Goal: Transaction & Acquisition: Purchase product/service

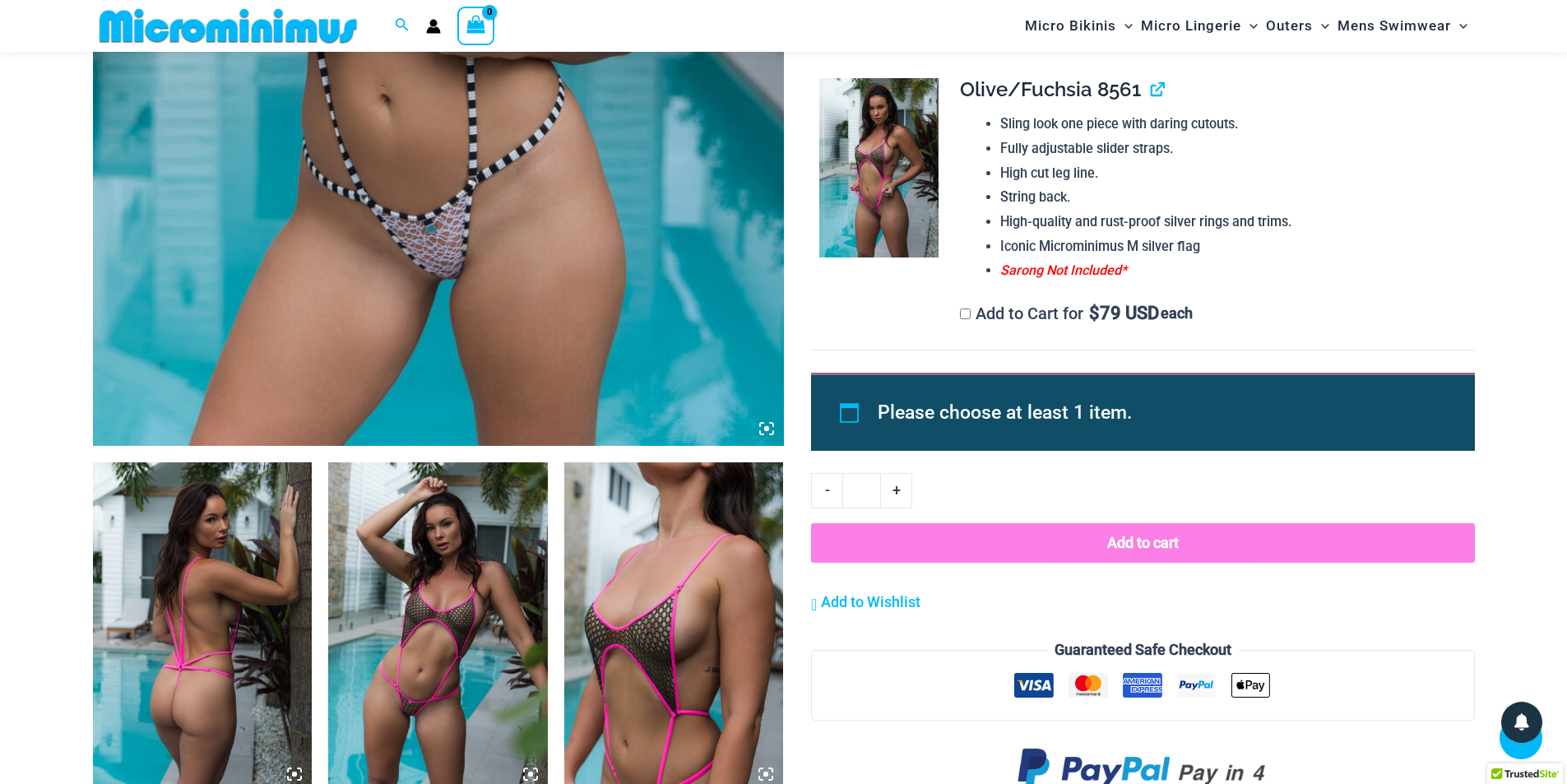
scroll to position [658, 0]
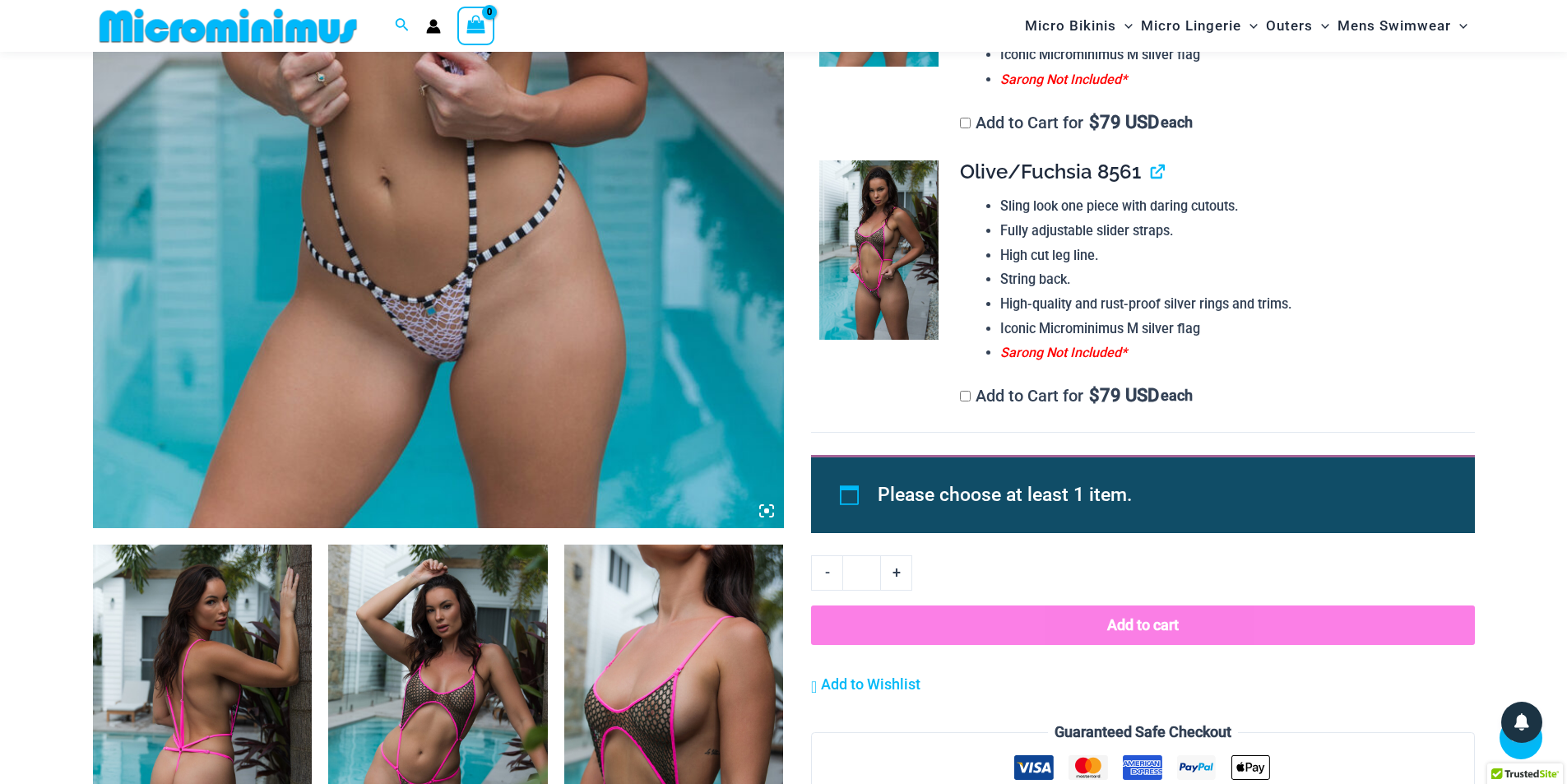
click at [765, 511] on icon at bounding box center [766, 510] width 5 height 5
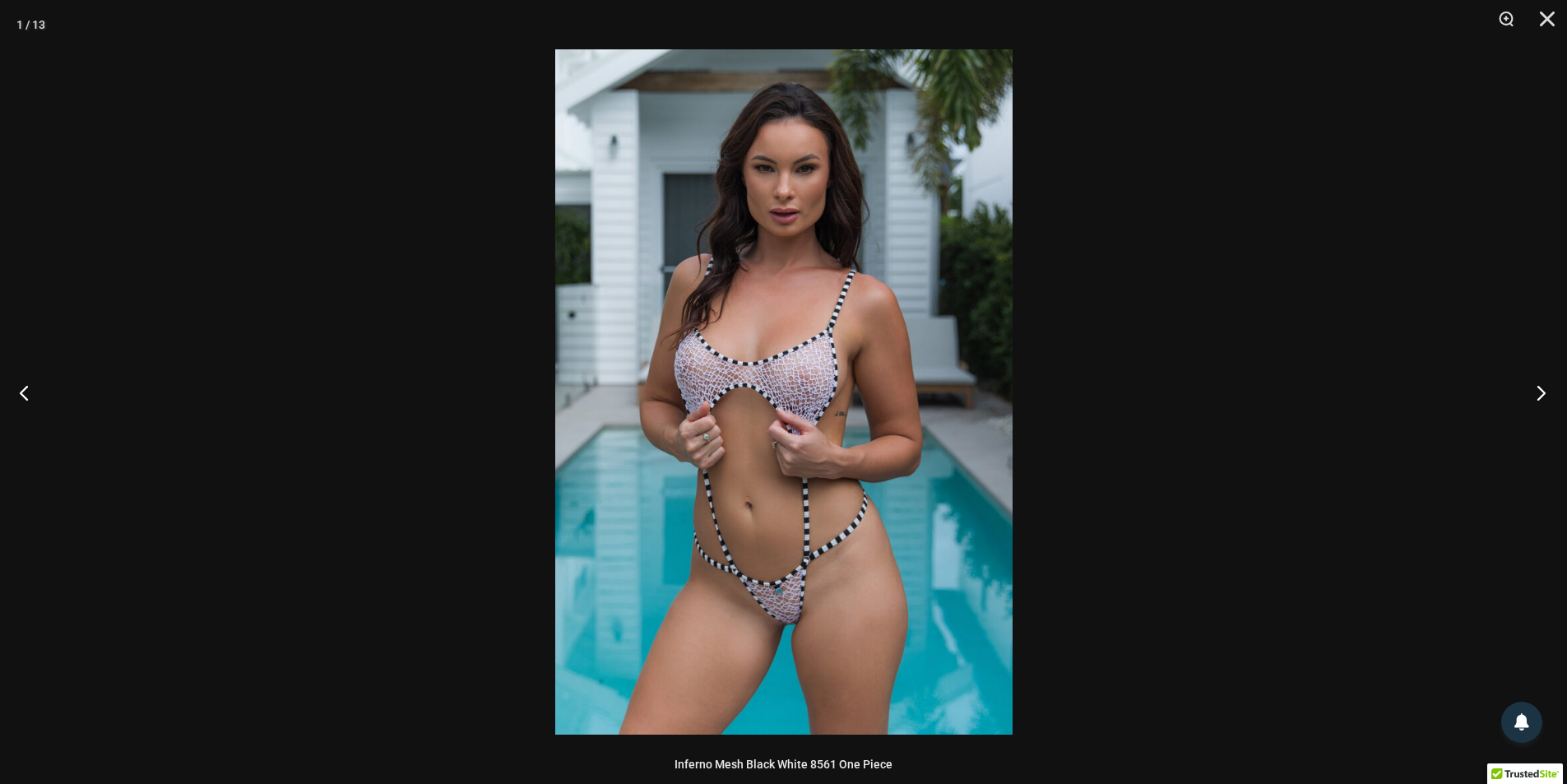
click at [1538, 388] on button "Next" at bounding box center [1537, 392] width 62 height 82
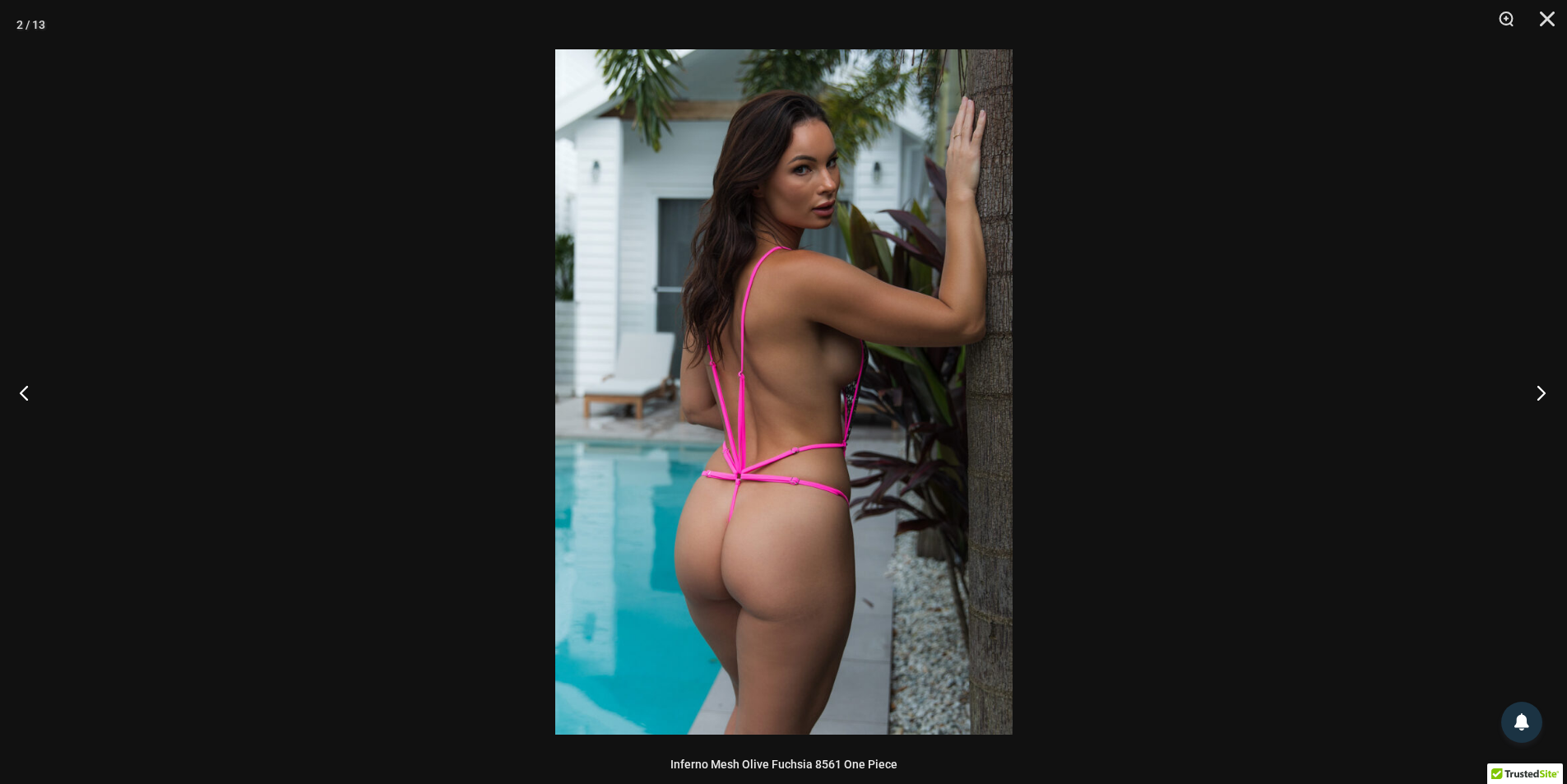
click at [1538, 388] on button "Next" at bounding box center [1537, 392] width 62 height 82
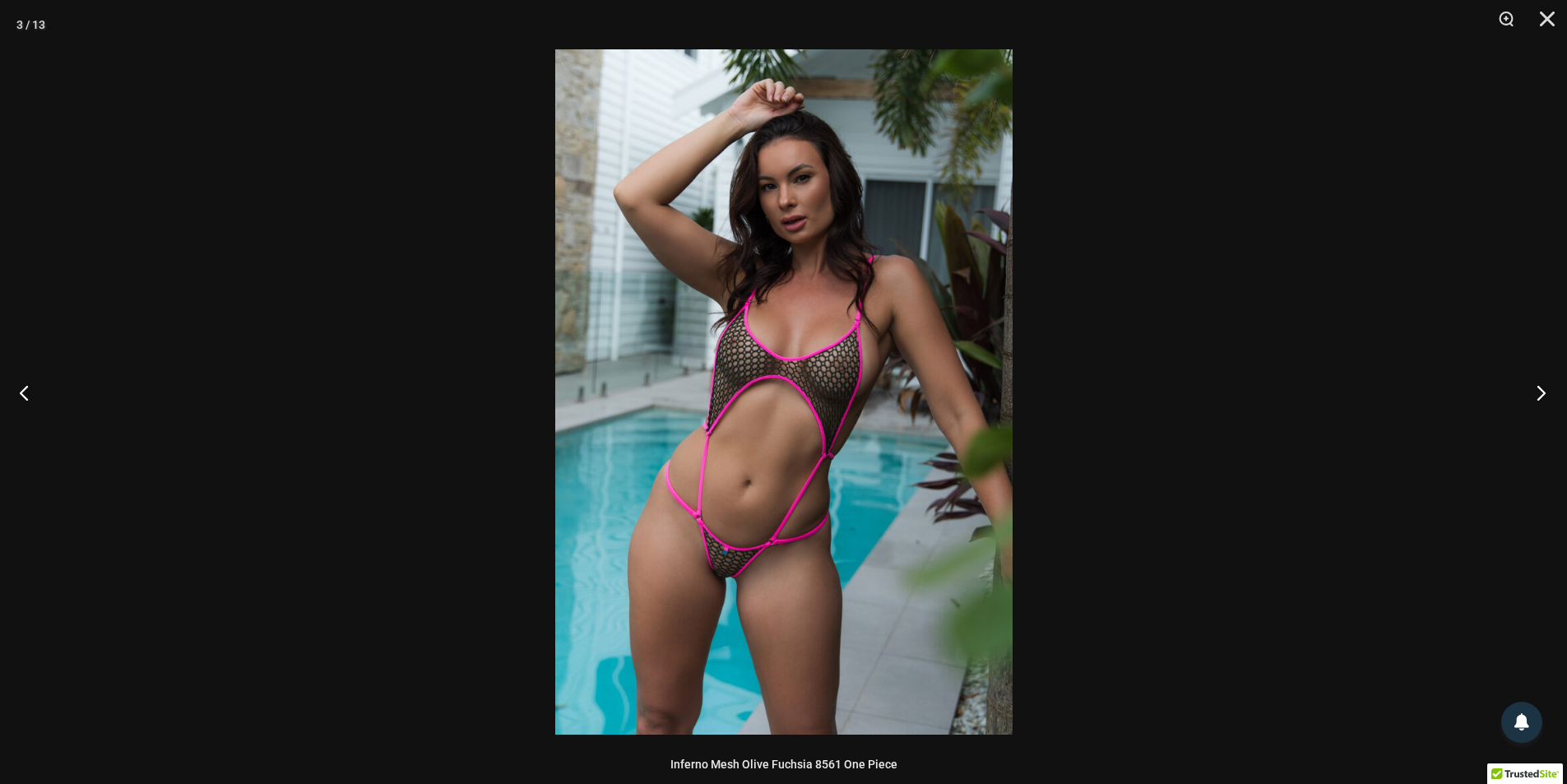
click at [1538, 388] on button "Next" at bounding box center [1537, 392] width 62 height 82
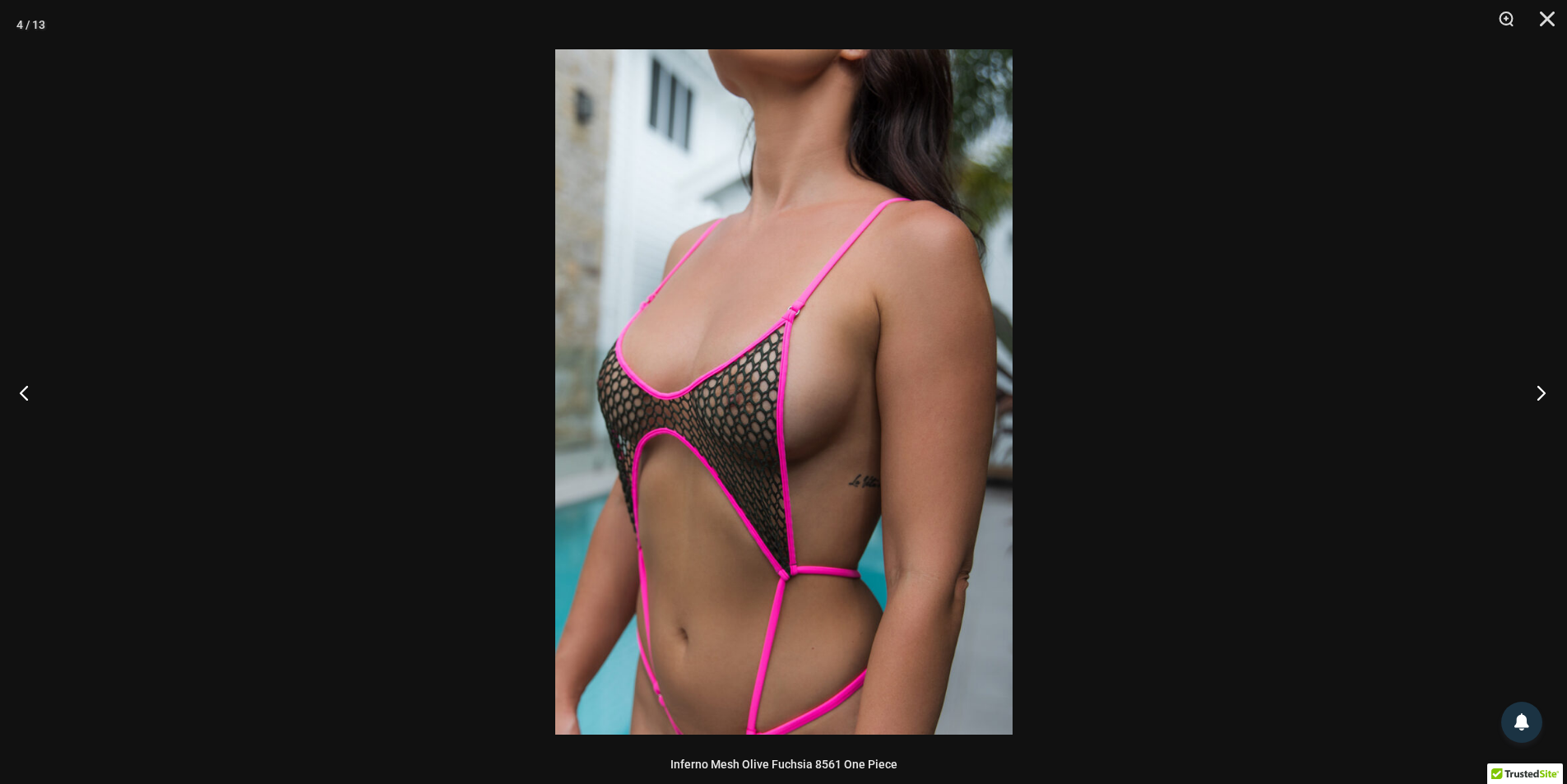
click at [1538, 388] on button "Next" at bounding box center [1537, 392] width 62 height 82
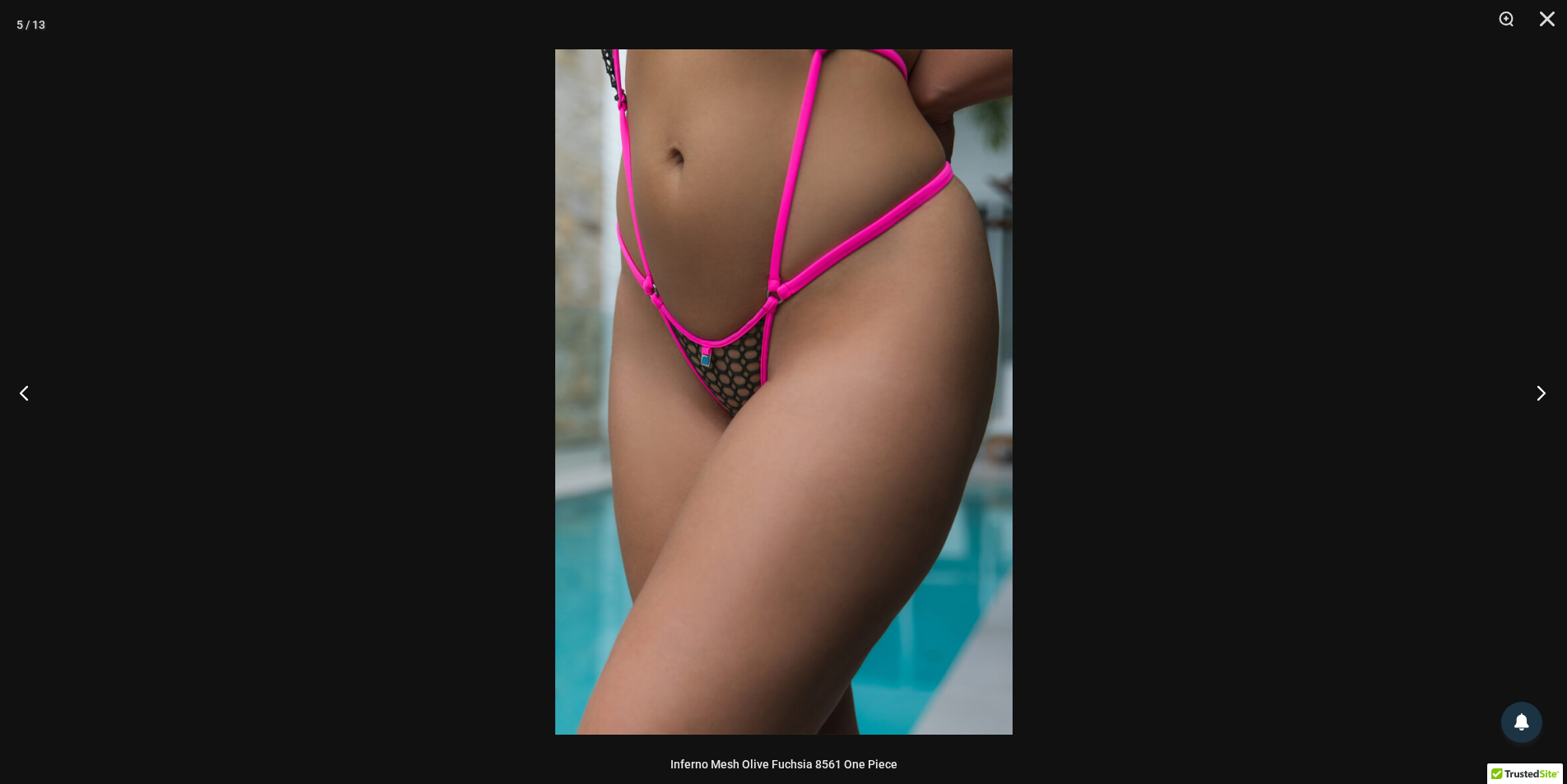
click at [1538, 388] on button "Next" at bounding box center [1537, 392] width 62 height 82
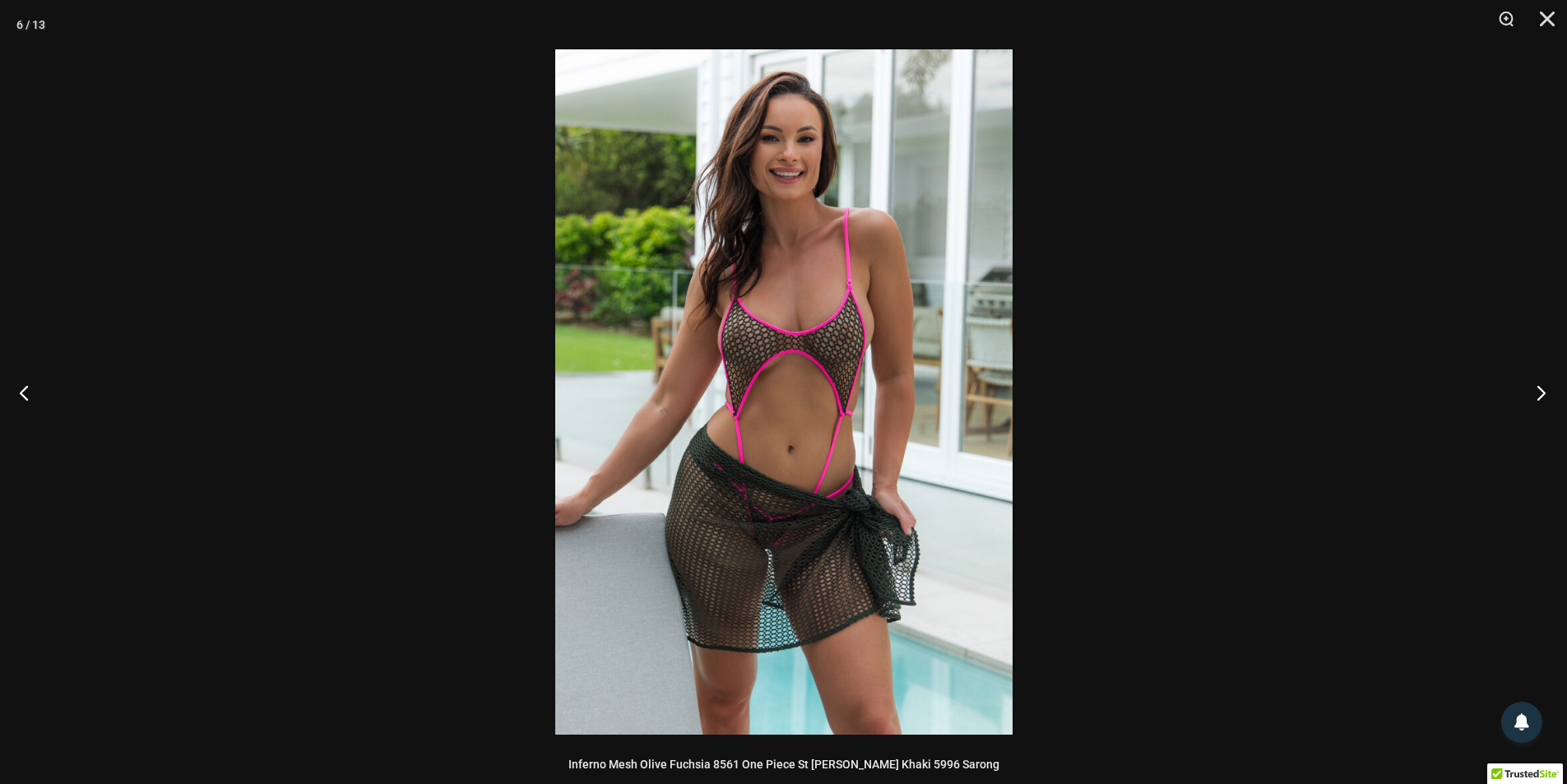
click at [1538, 388] on button "Next" at bounding box center [1537, 392] width 62 height 82
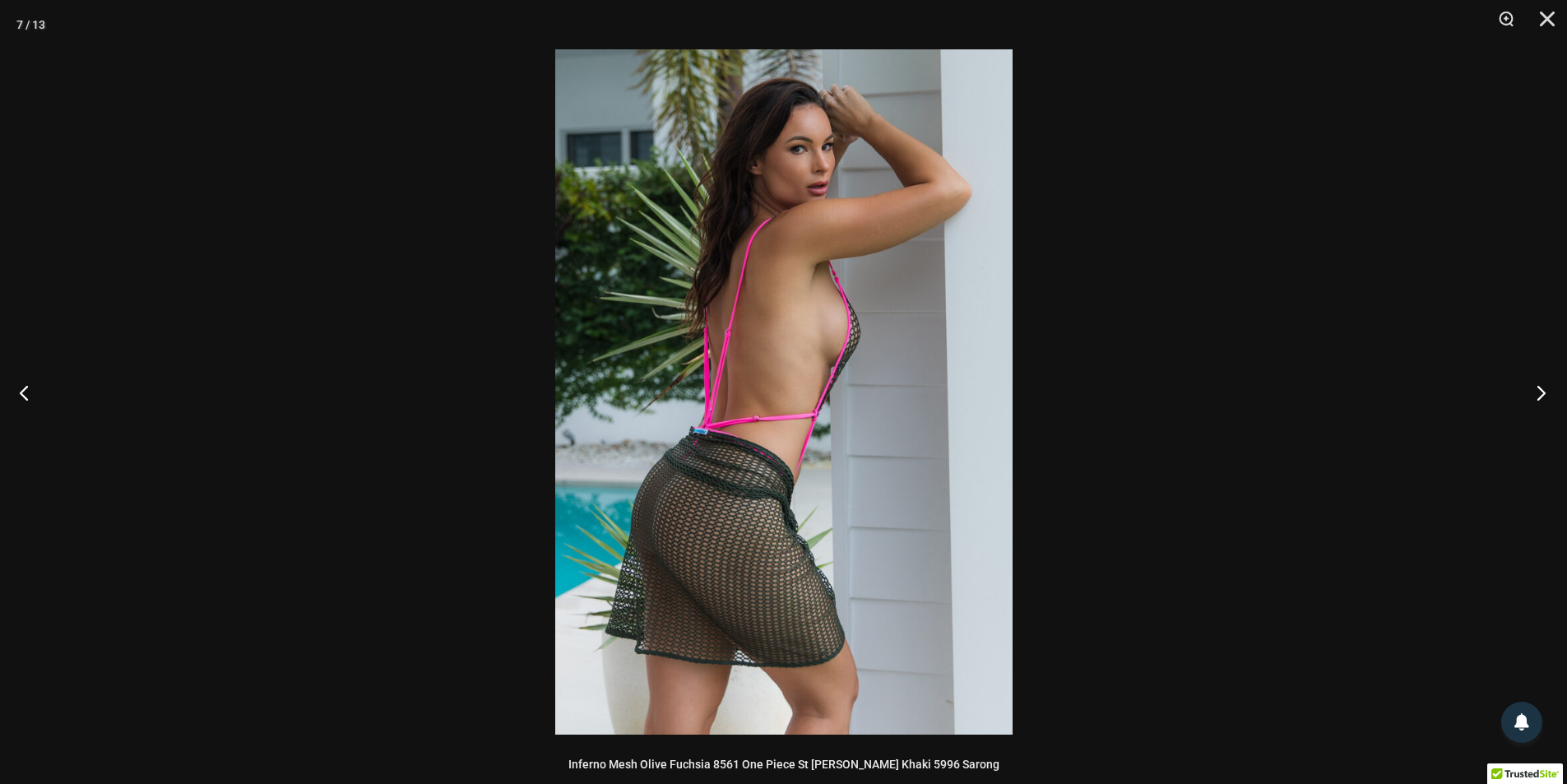
click at [1538, 388] on button "Next" at bounding box center [1537, 392] width 62 height 82
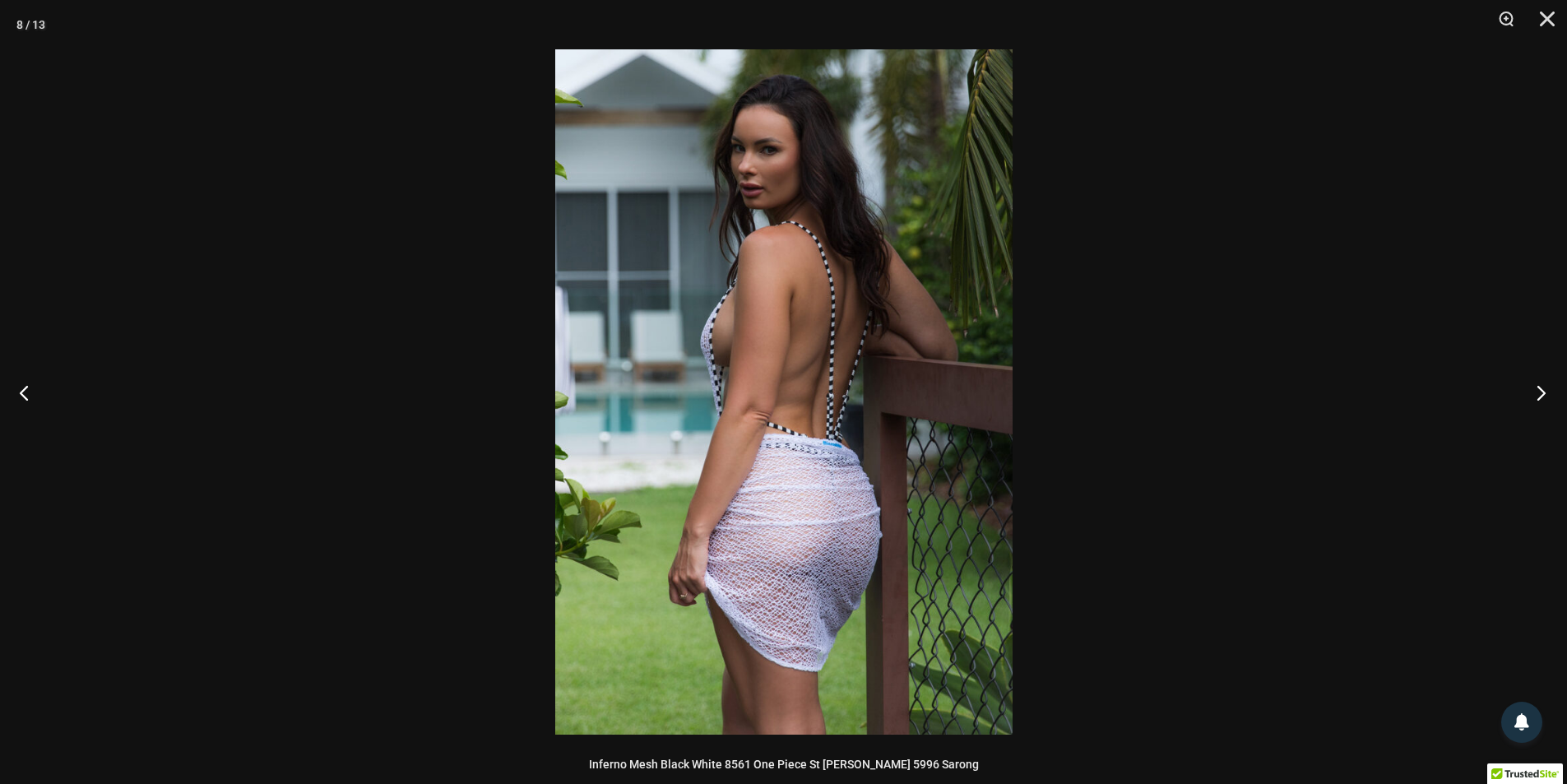
click at [1538, 388] on button "Next" at bounding box center [1537, 392] width 62 height 82
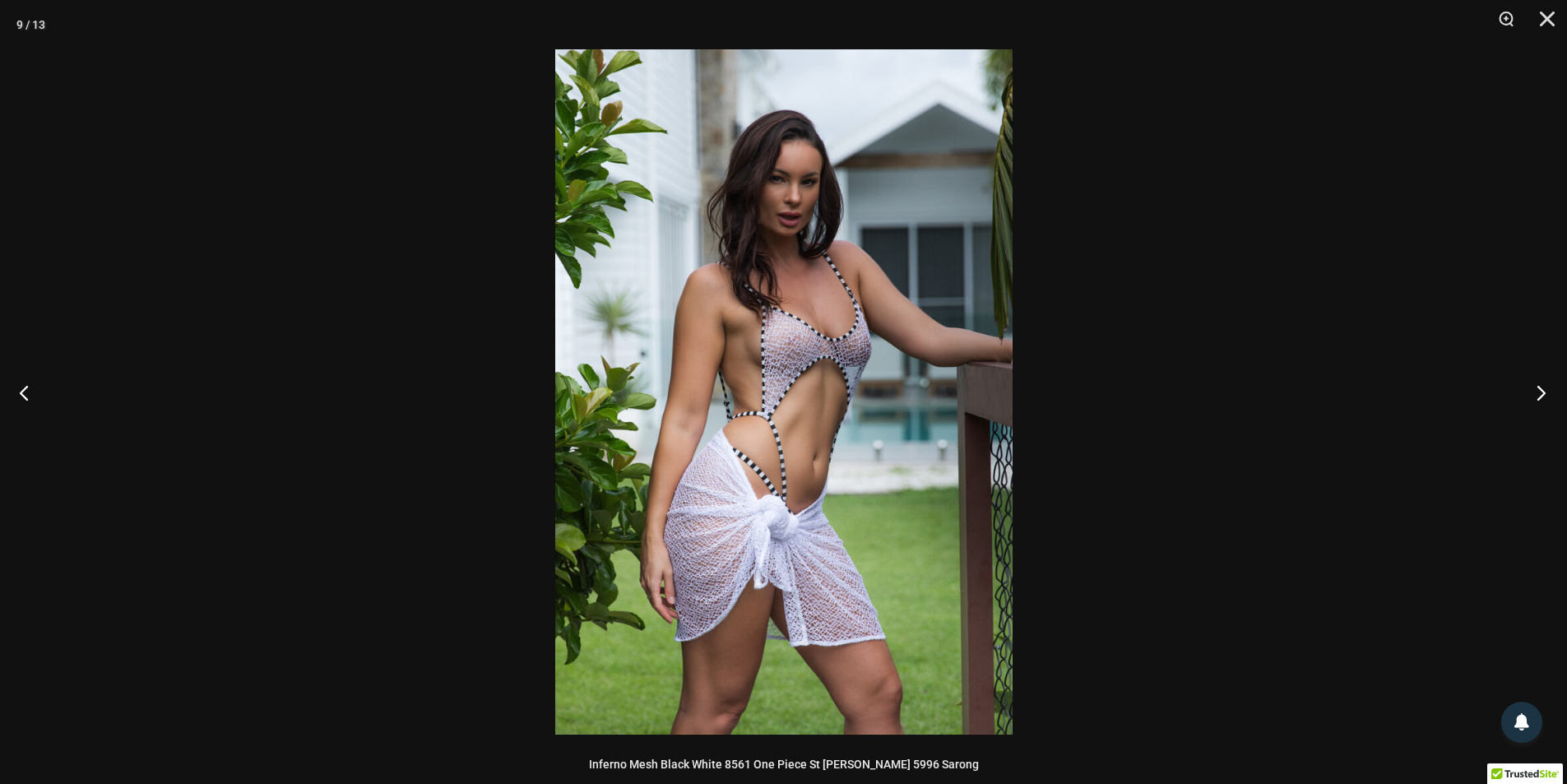
click at [1538, 388] on button "Next" at bounding box center [1537, 392] width 62 height 82
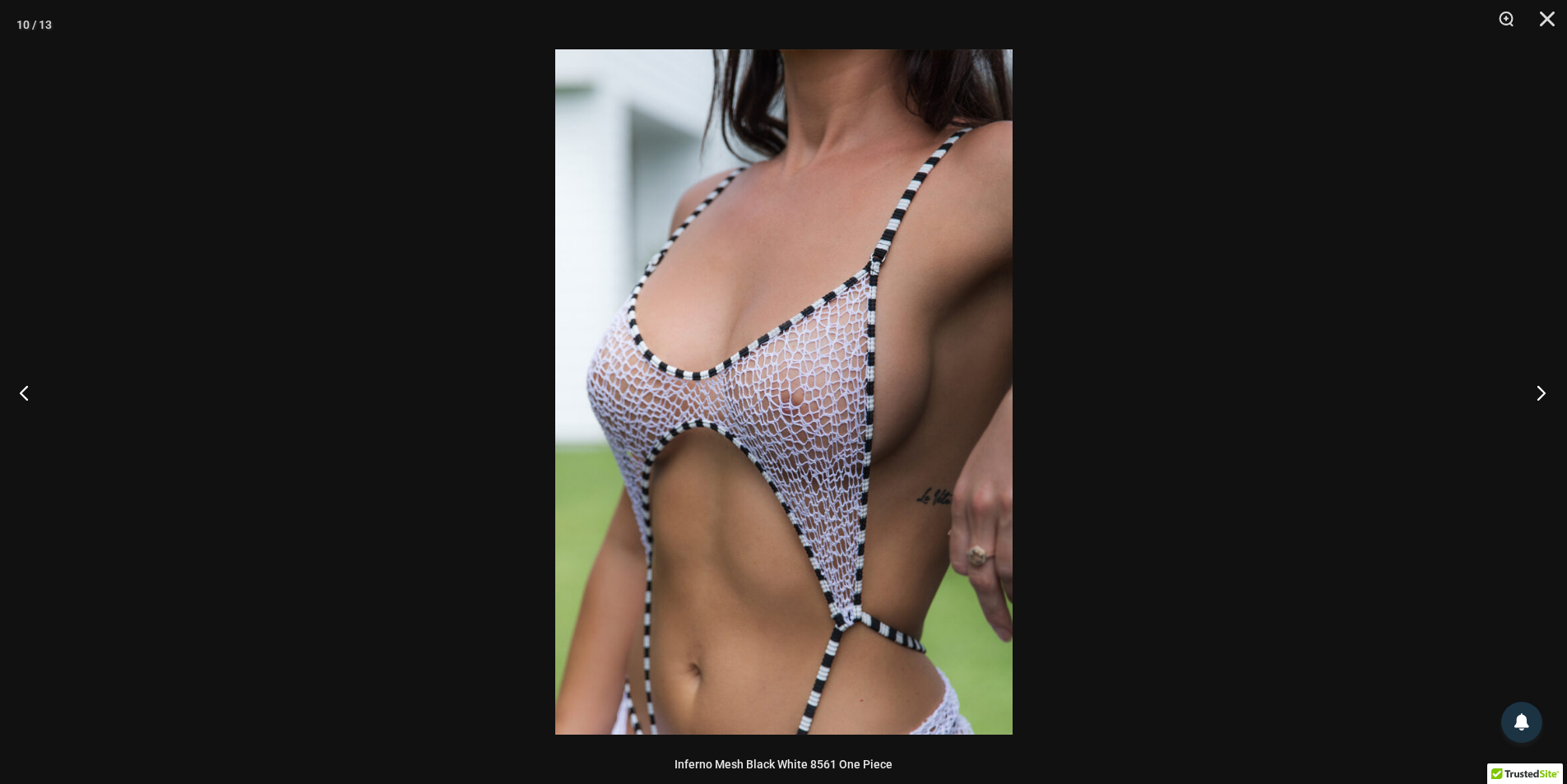
click at [1538, 388] on button "Next" at bounding box center [1537, 392] width 62 height 82
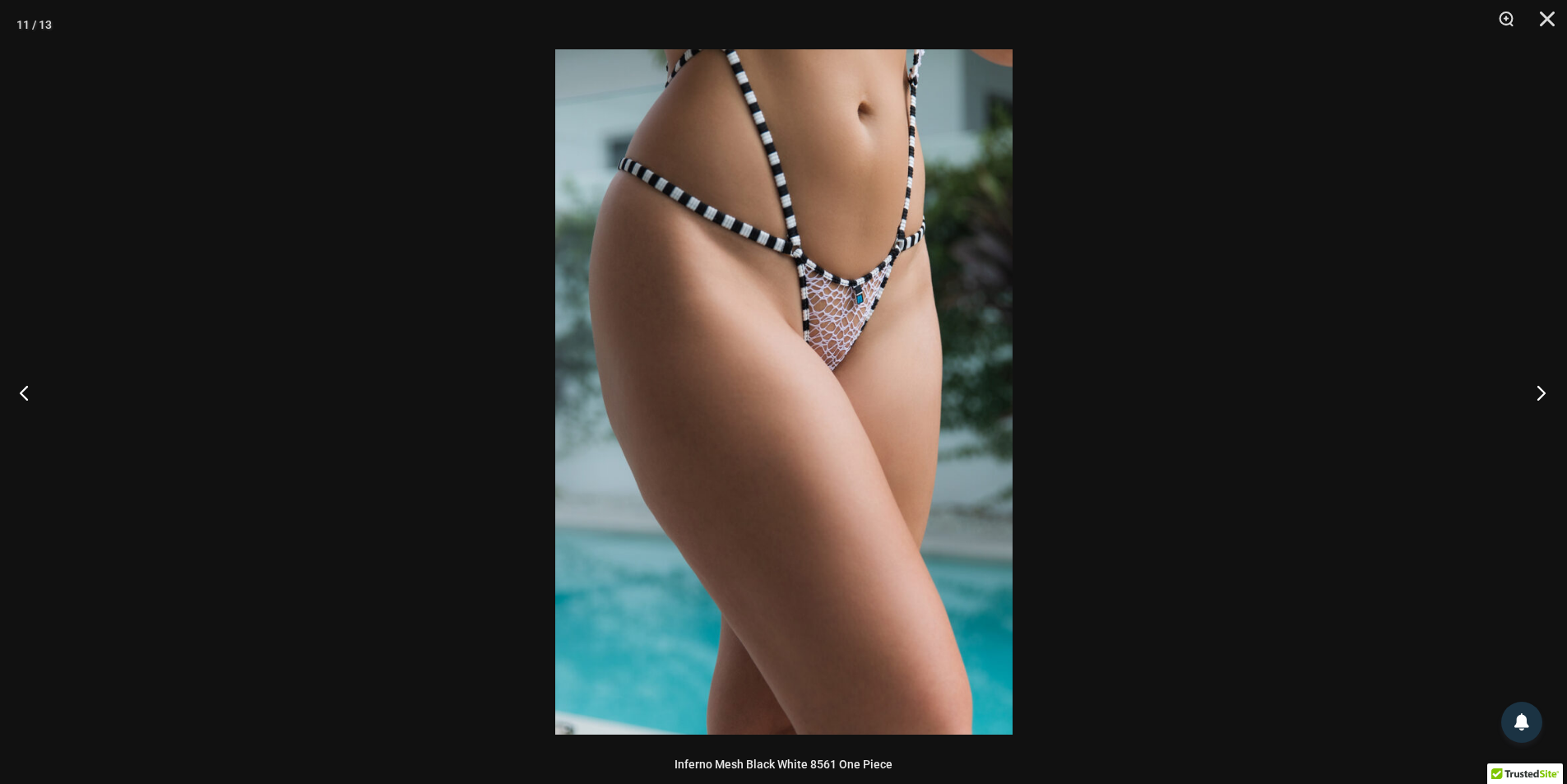
click at [1538, 388] on button "Next" at bounding box center [1537, 392] width 62 height 82
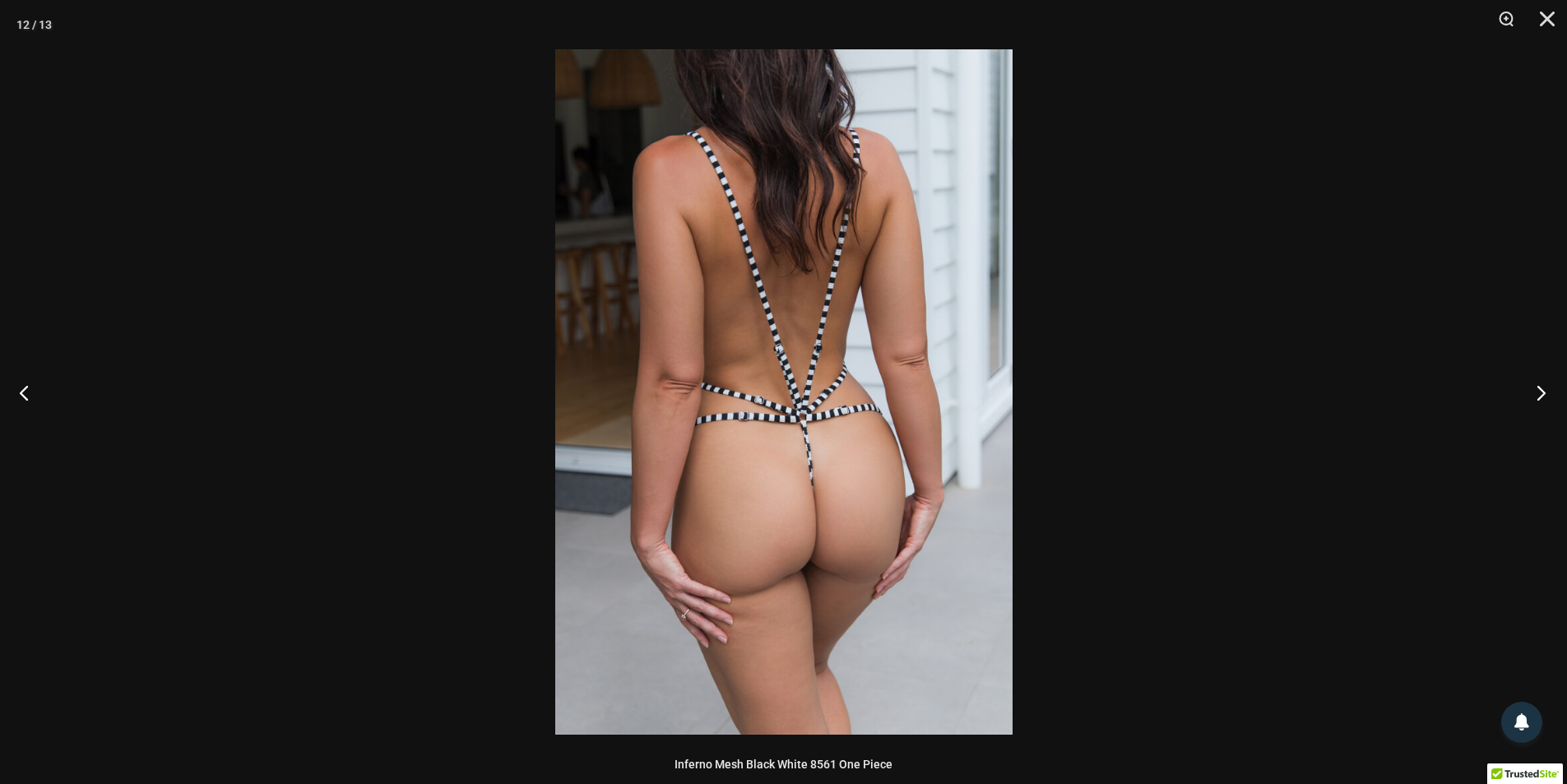
click at [1538, 388] on button "Next" at bounding box center [1537, 392] width 62 height 82
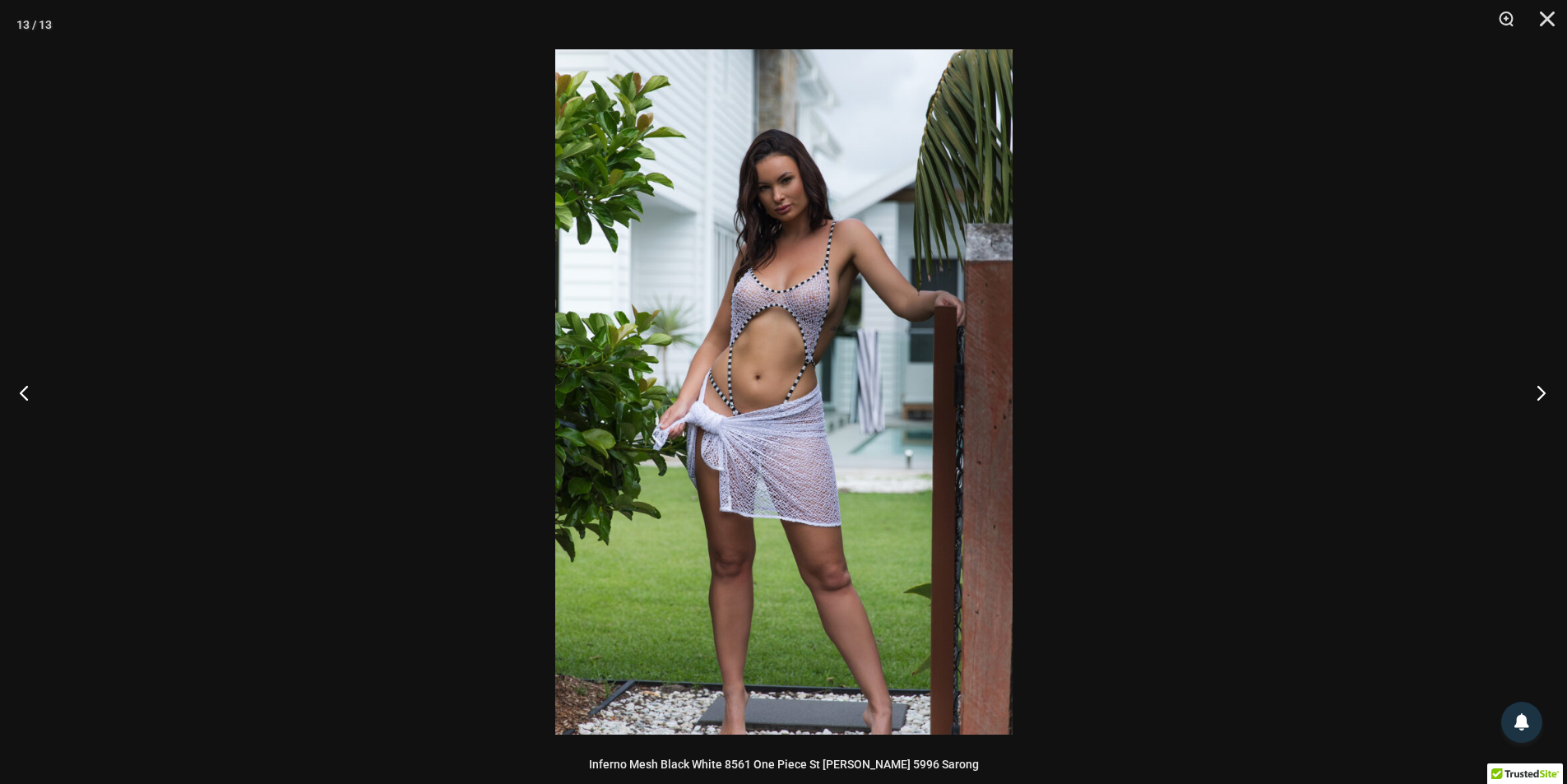
click at [1538, 388] on button "Next" at bounding box center [1537, 392] width 62 height 82
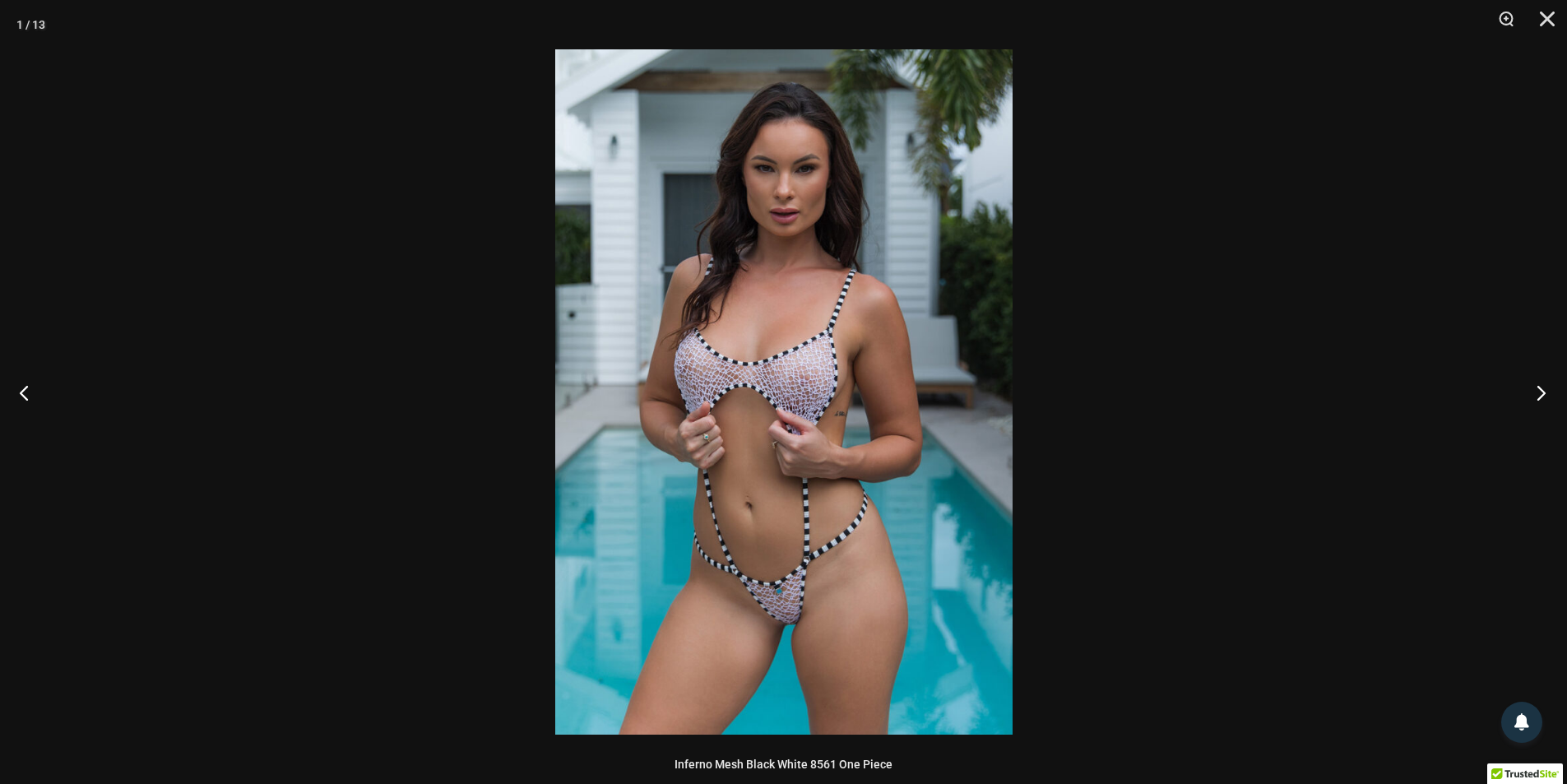
click at [1538, 388] on button "Next" at bounding box center [1537, 392] width 62 height 82
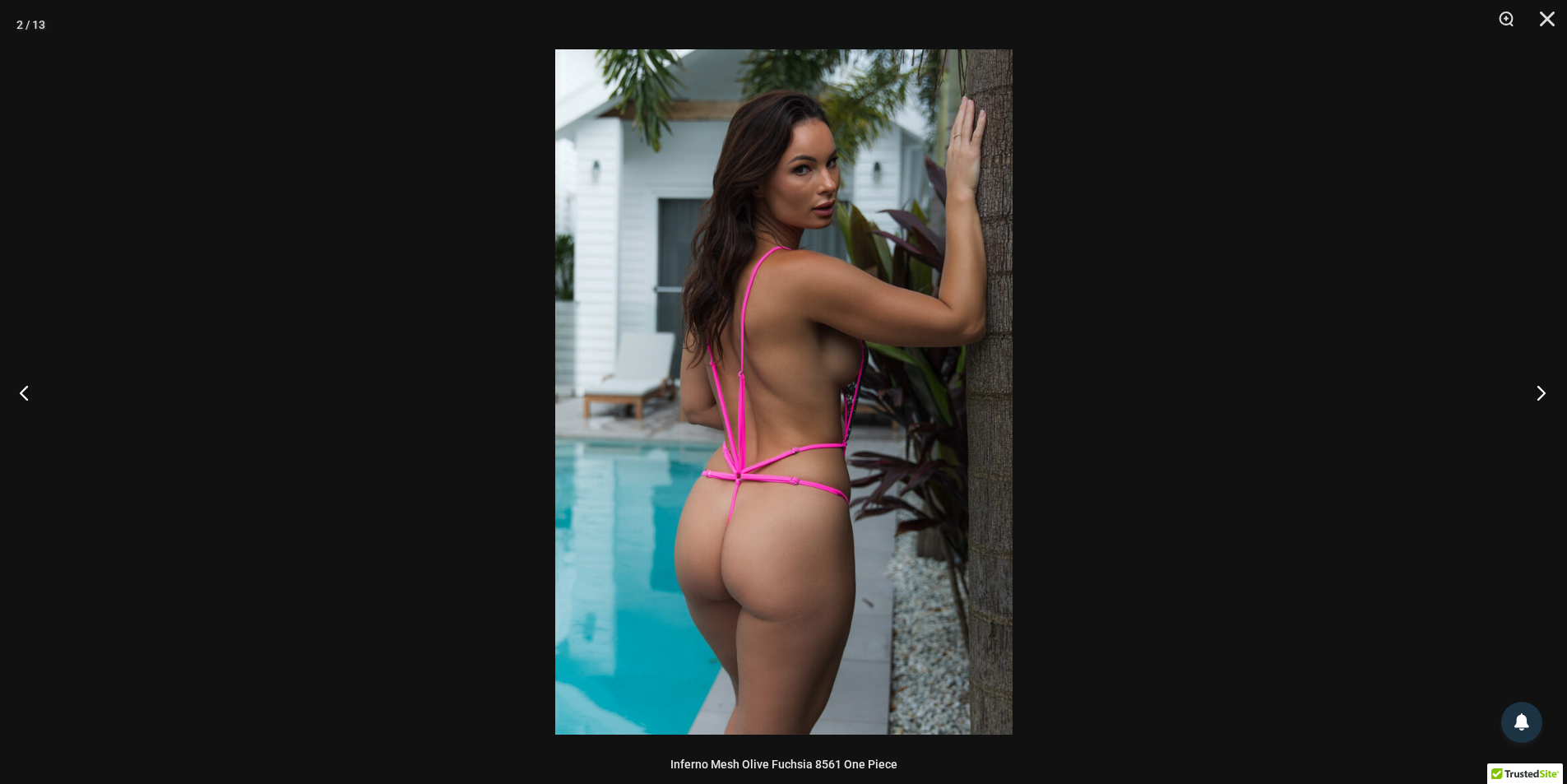
click at [1538, 388] on button "Next" at bounding box center [1537, 392] width 62 height 82
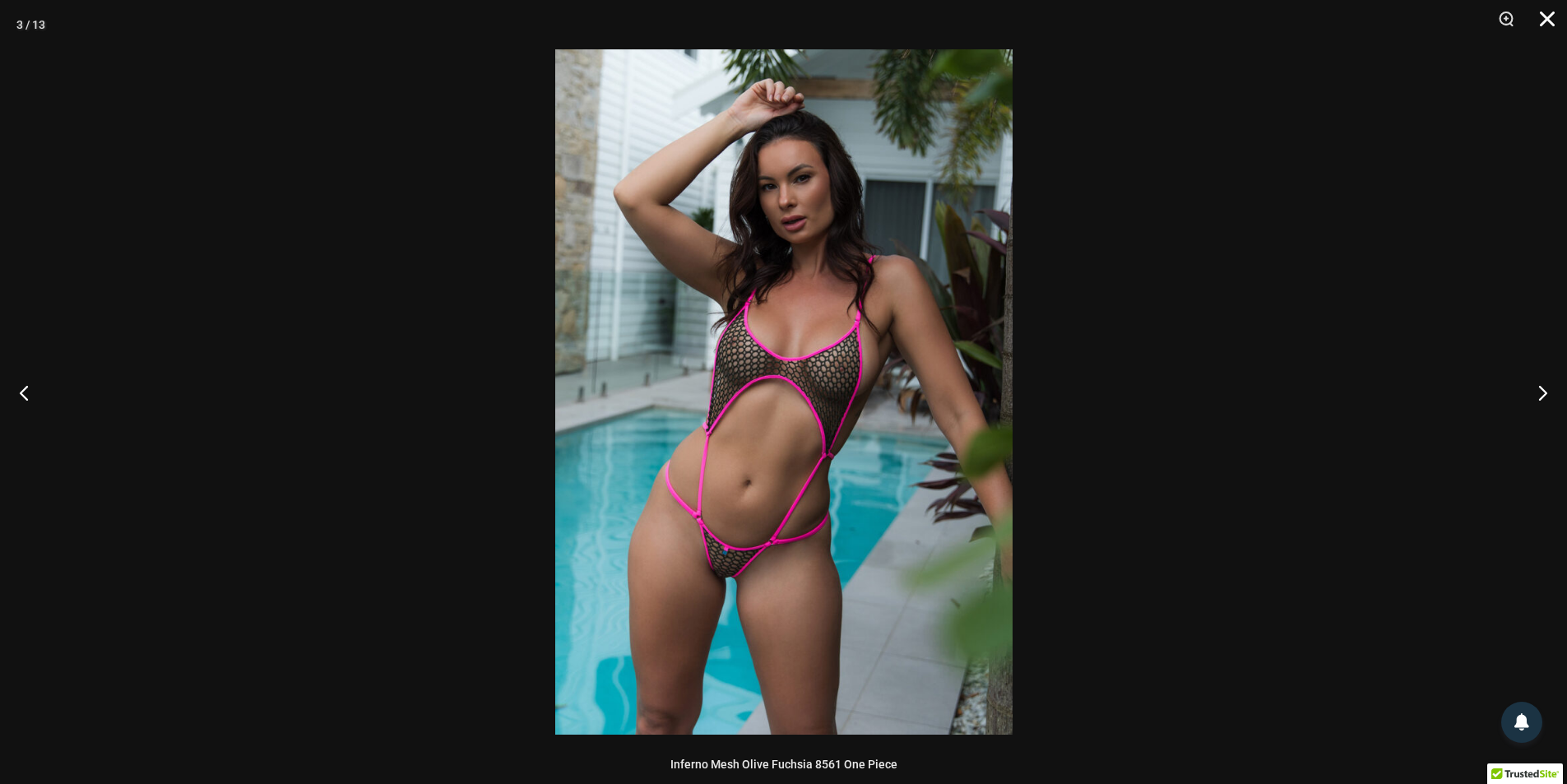
click at [1552, 17] on button "Close" at bounding box center [1541, 25] width 41 height 49
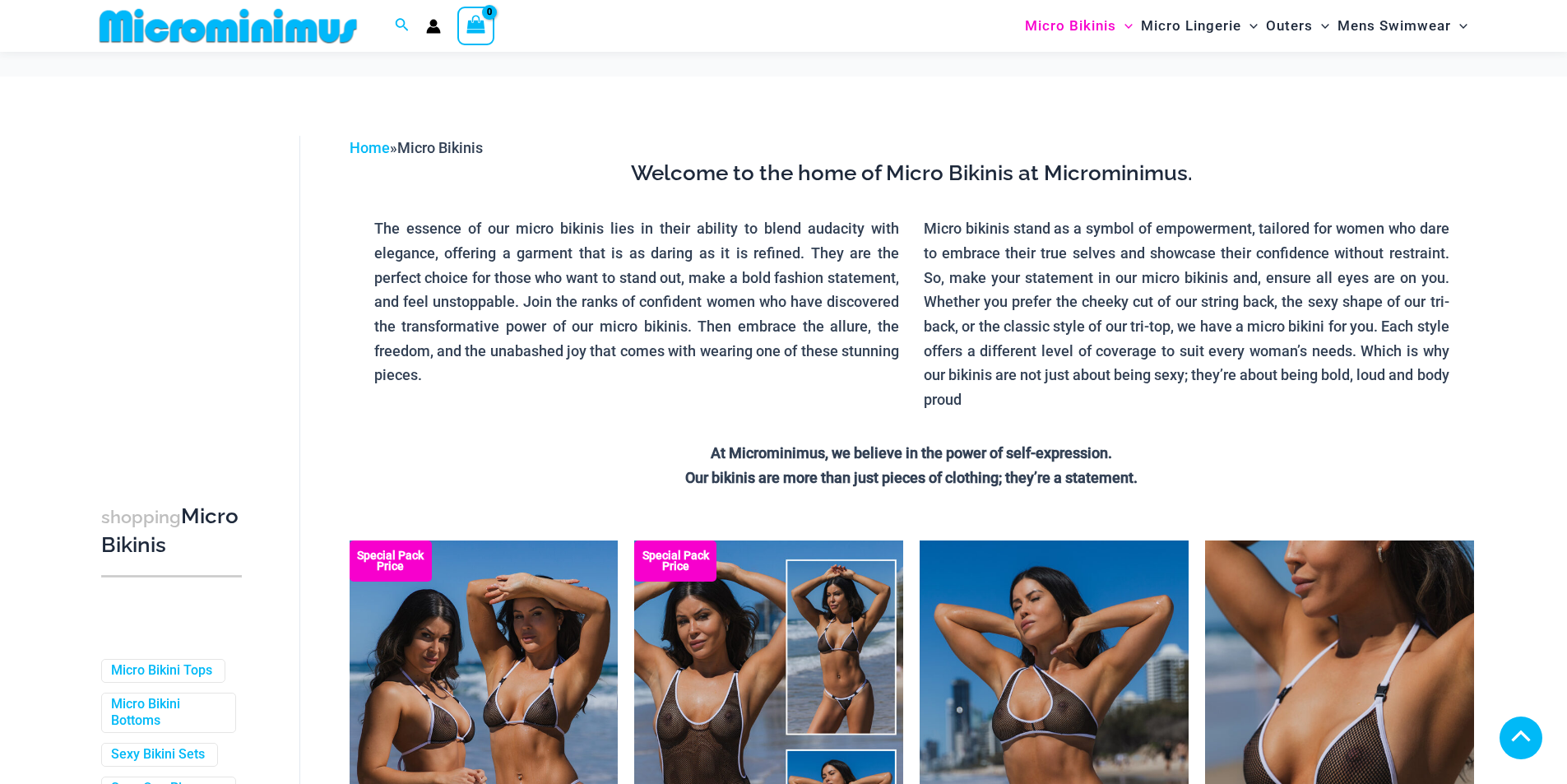
scroll to position [807, 0]
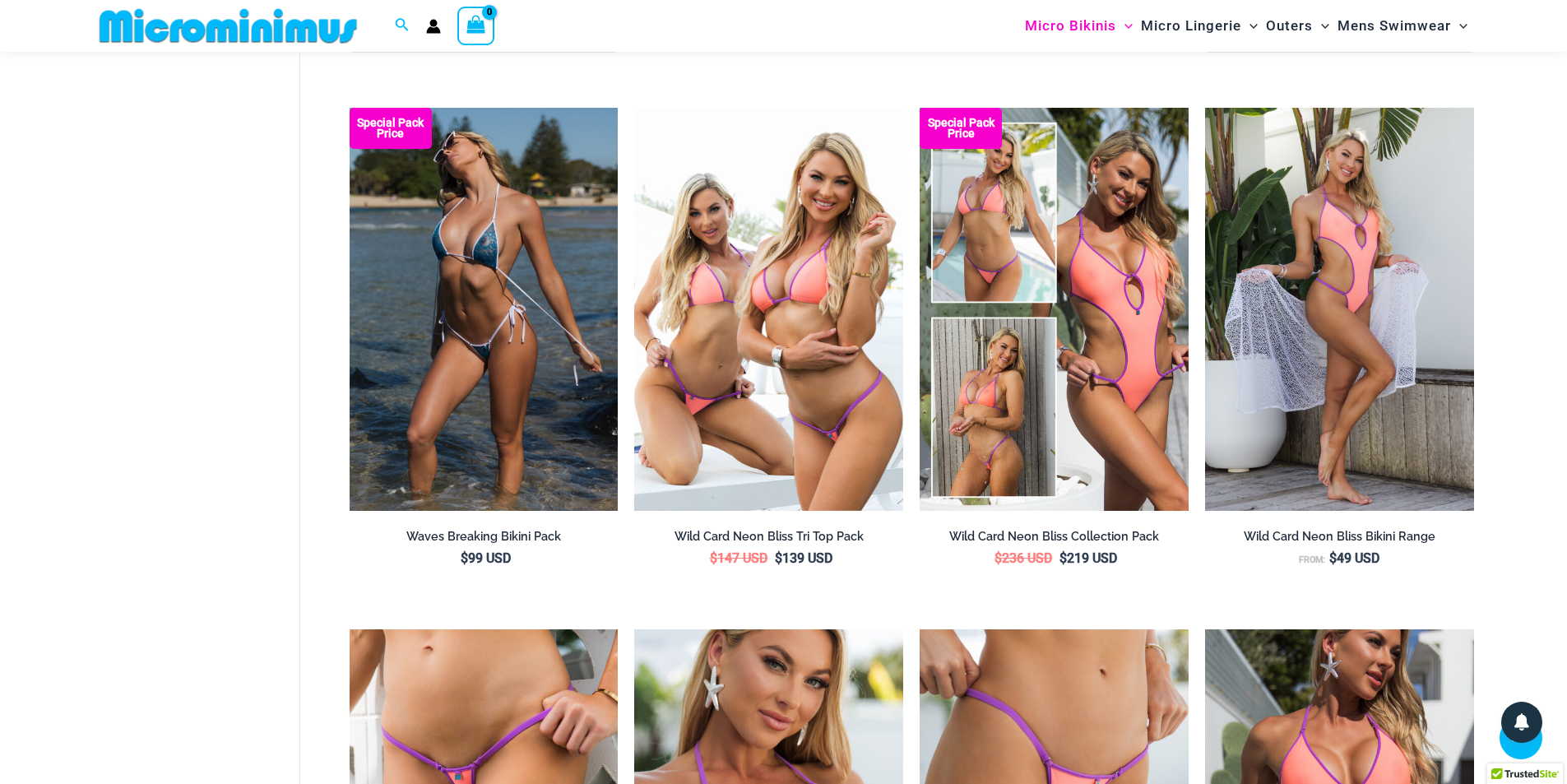
scroll to position [2698, 0]
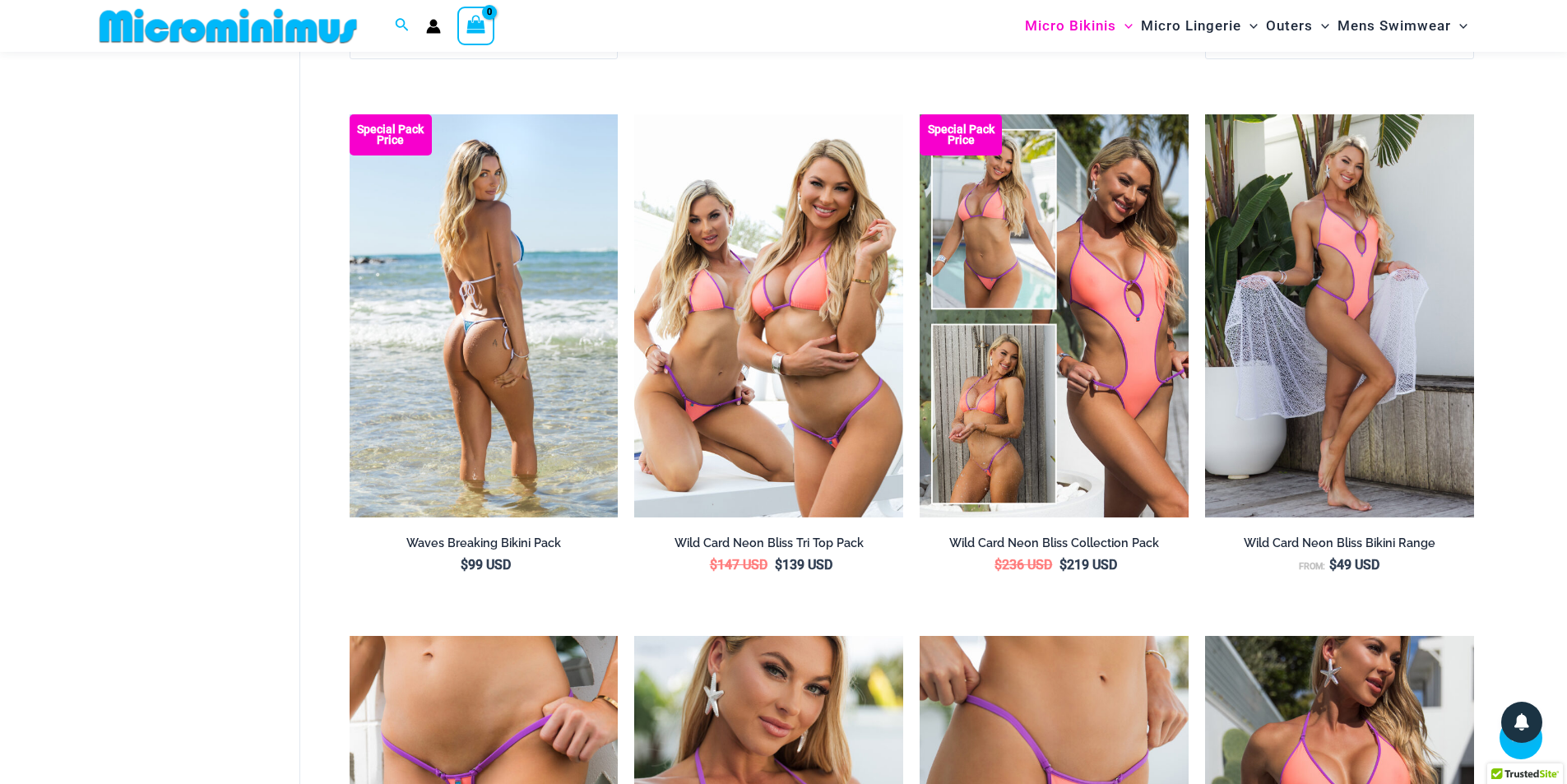
click at [485, 266] on img at bounding box center [484, 316] width 269 height 403
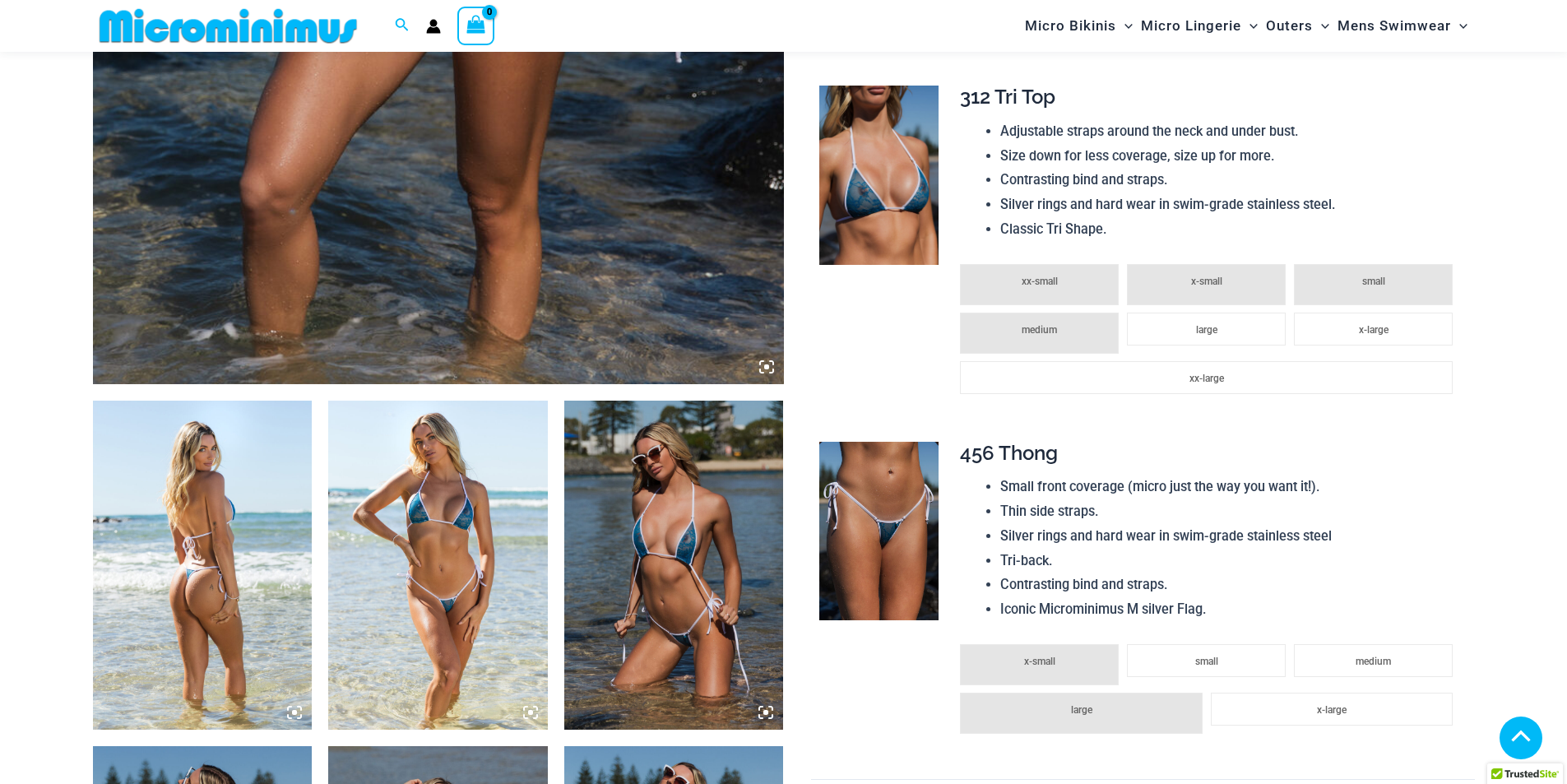
scroll to position [809, 0]
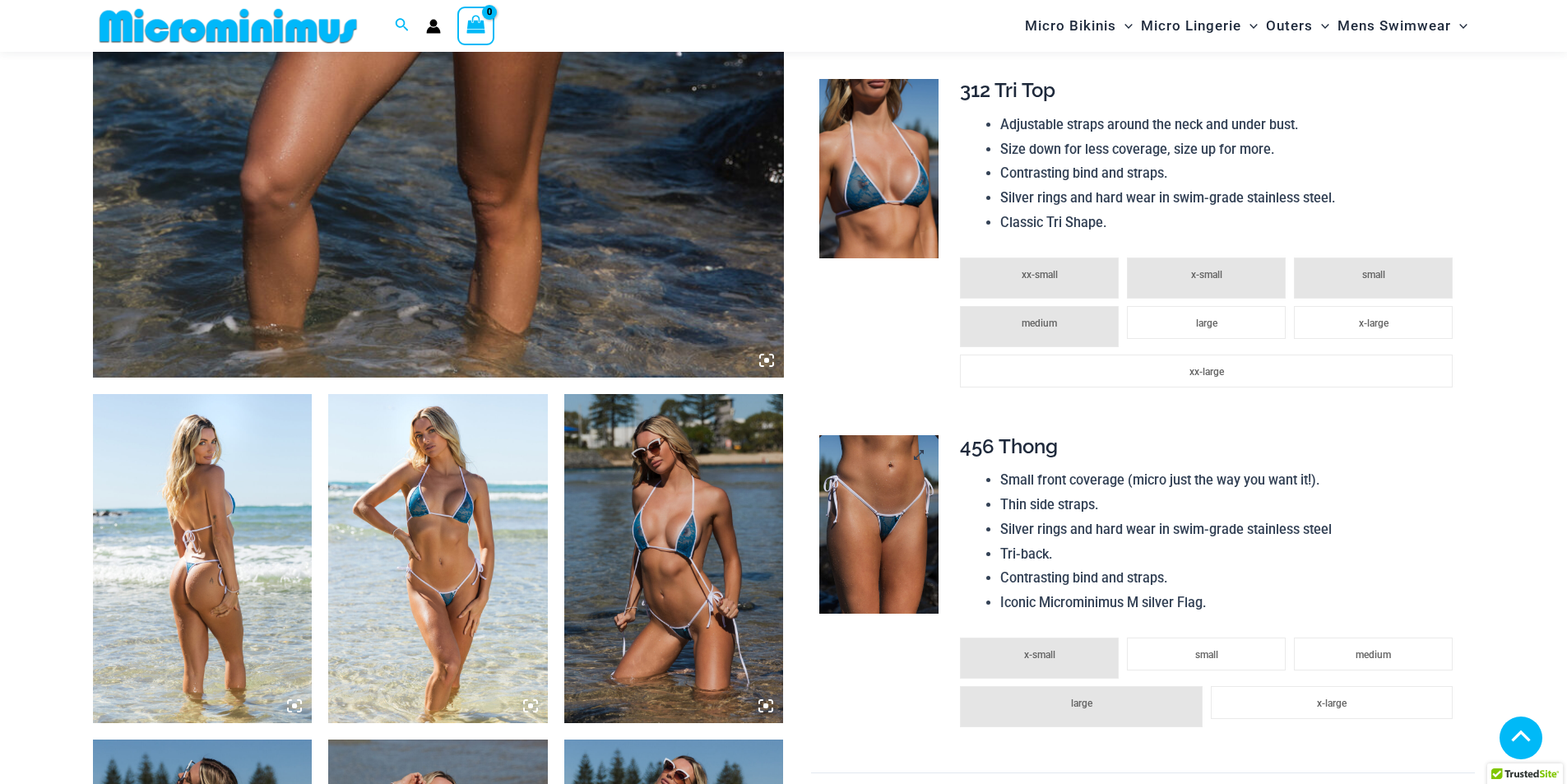
click at [900, 505] on img at bounding box center [879, 524] width 119 height 179
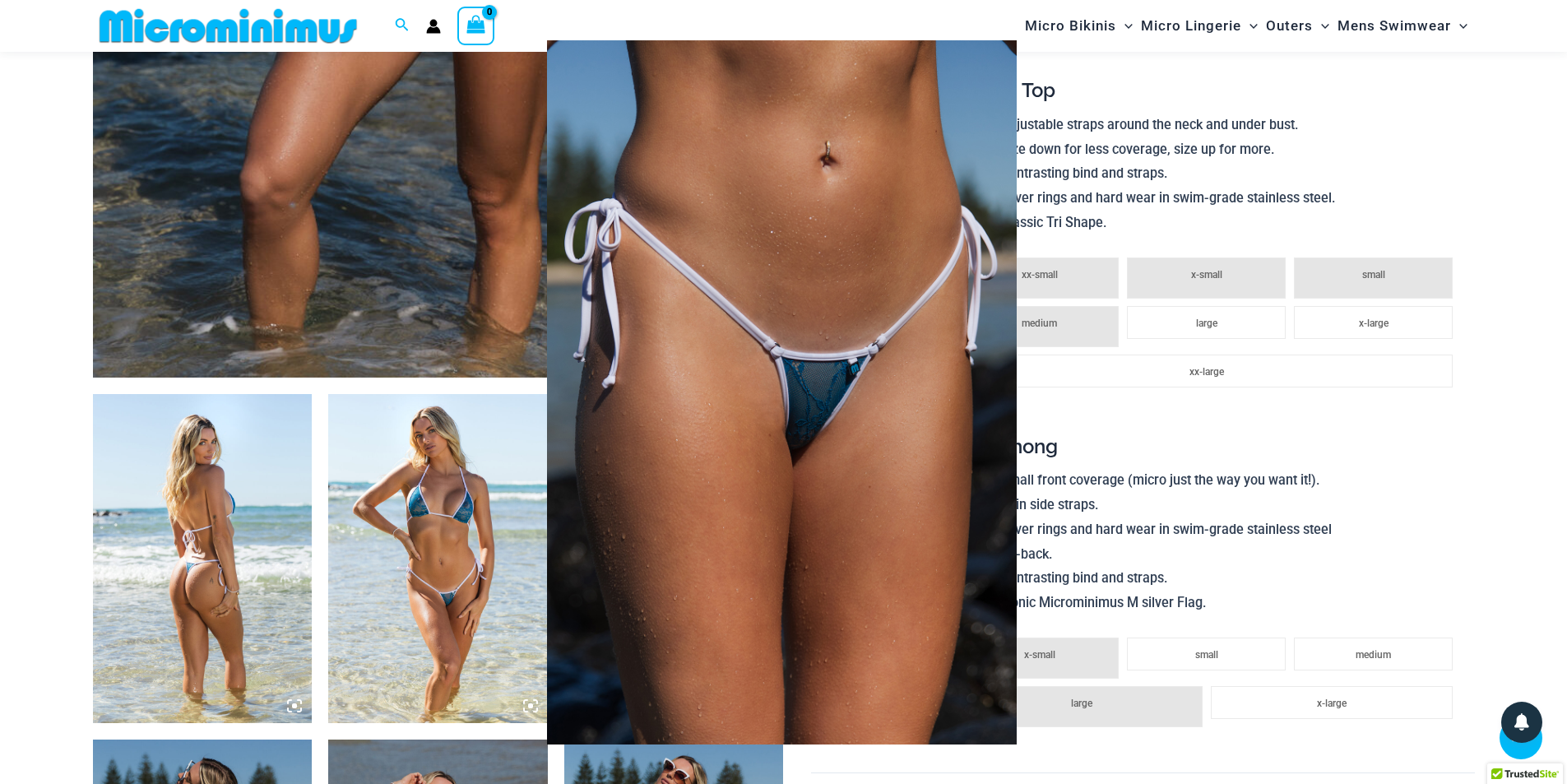
click at [1532, 301] on div at bounding box center [784, 392] width 1567 height 784
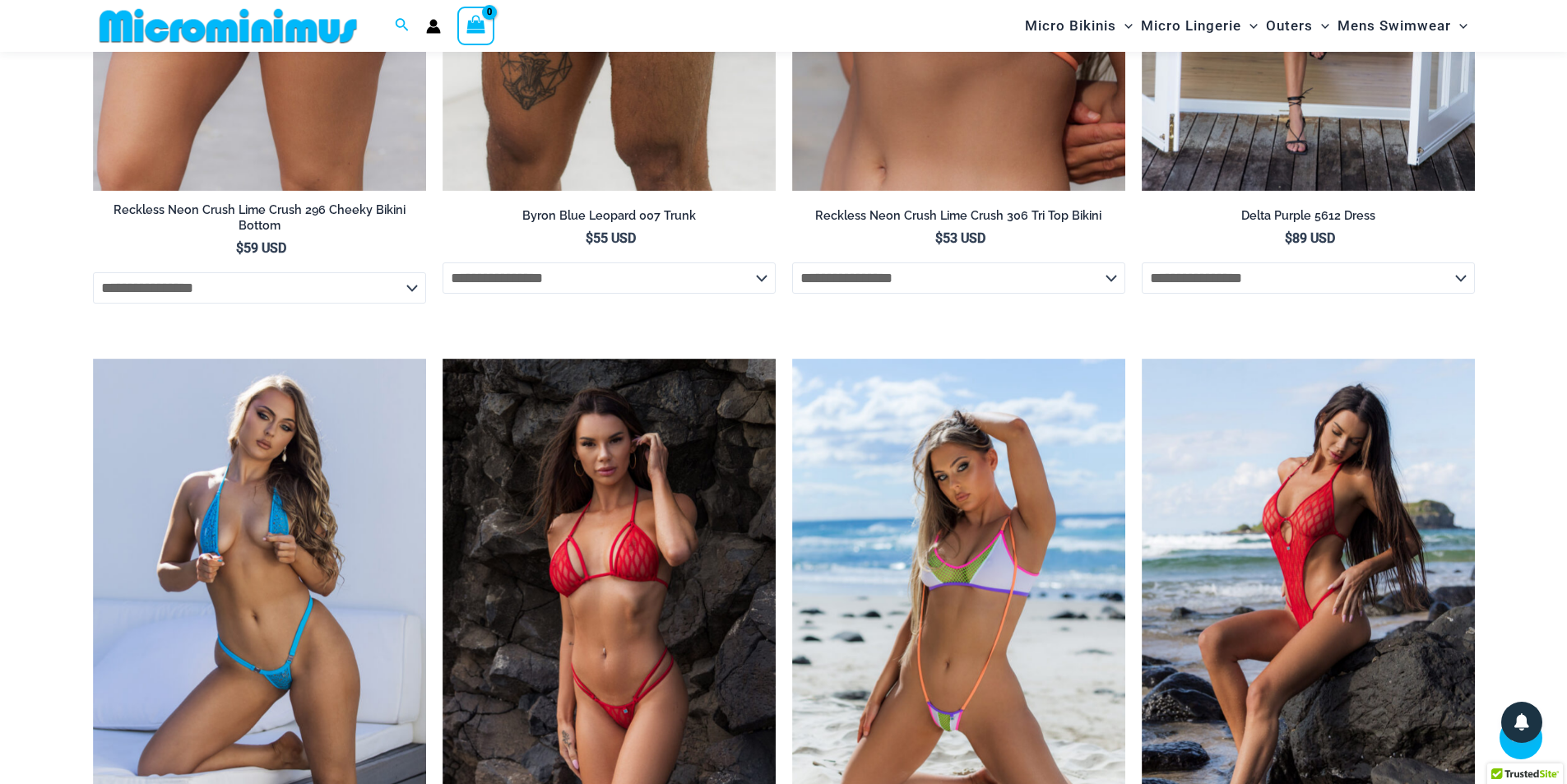
scroll to position [2782, 0]
